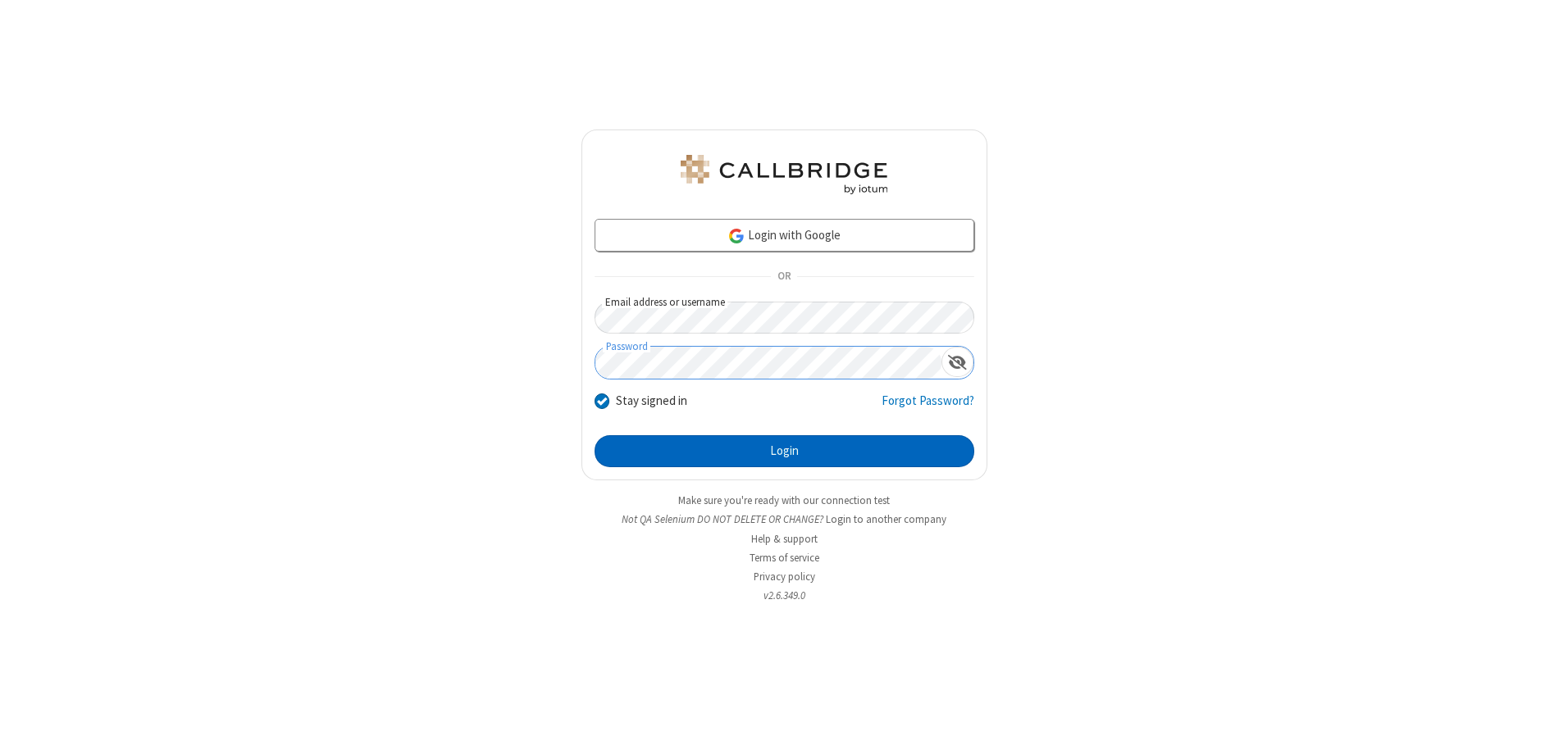
click at [784, 451] on button "Login" at bounding box center [785, 451] width 380 height 33
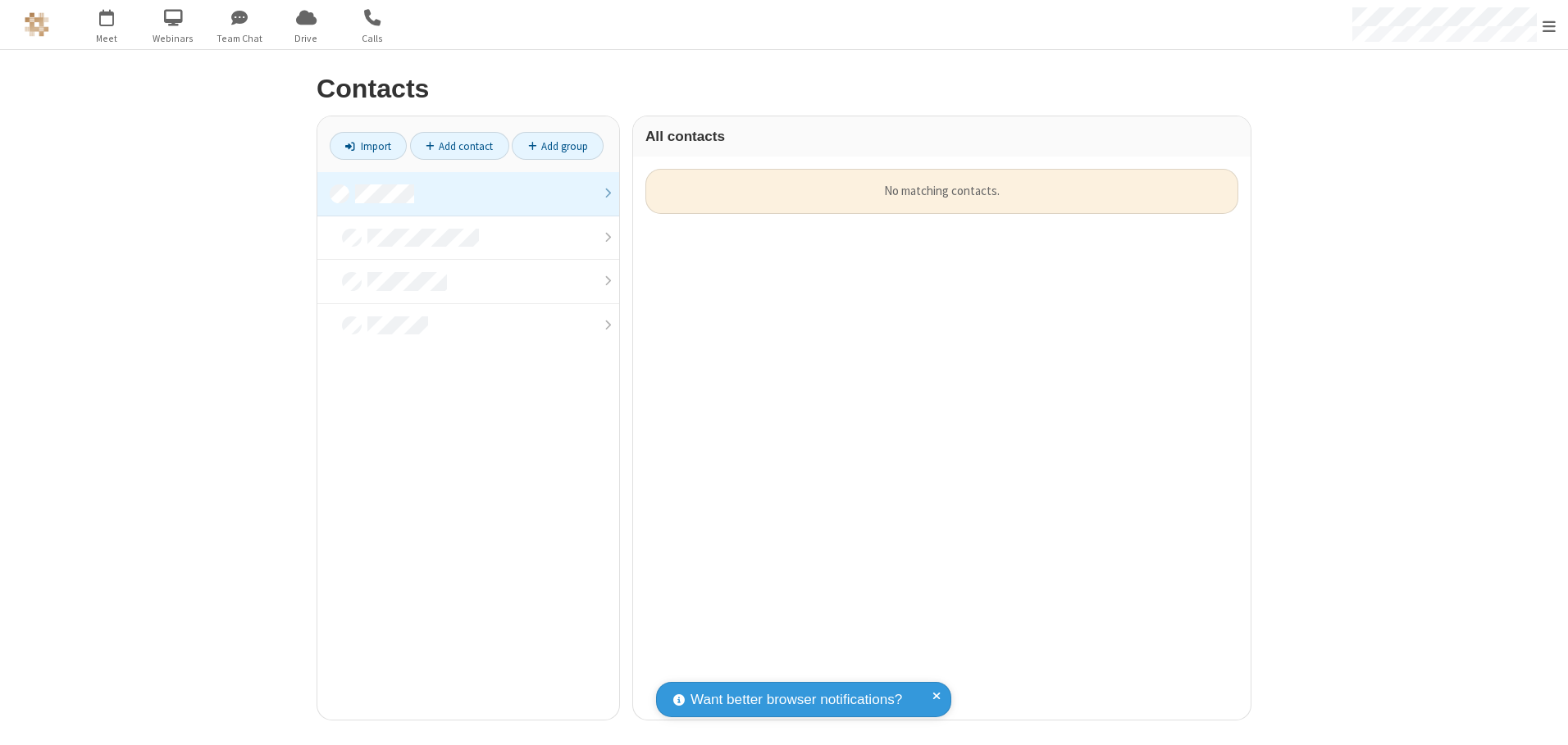
scroll to position [551, 605]
click at [468, 193] on link at bounding box center [469, 193] width 302 height 44
click at [368, 146] on link "Import" at bounding box center [368, 146] width 77 height 28
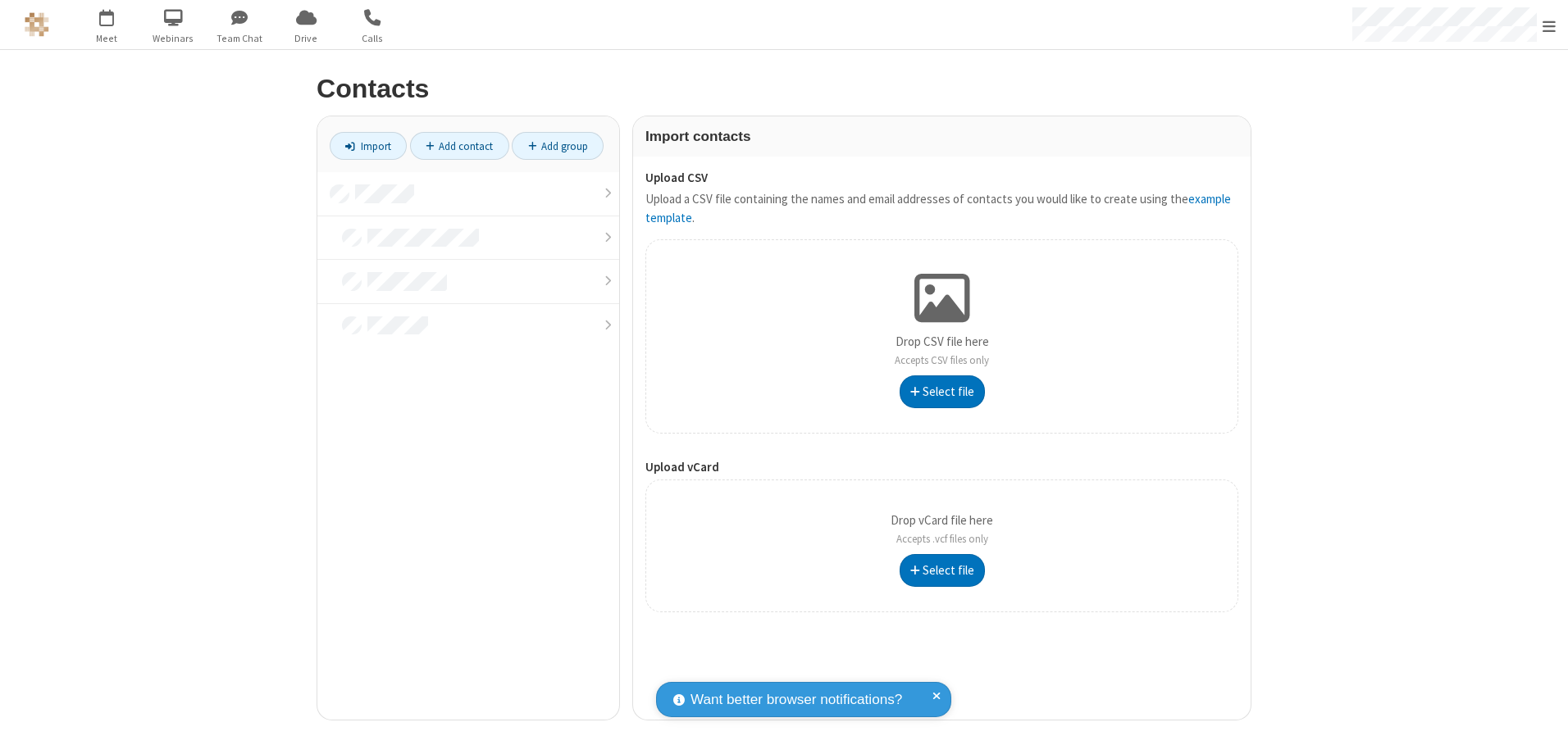
type input "C:\fakepath\excel_file.xlsx"
